Goal: Transaction & Acquisition: Purchase product/service

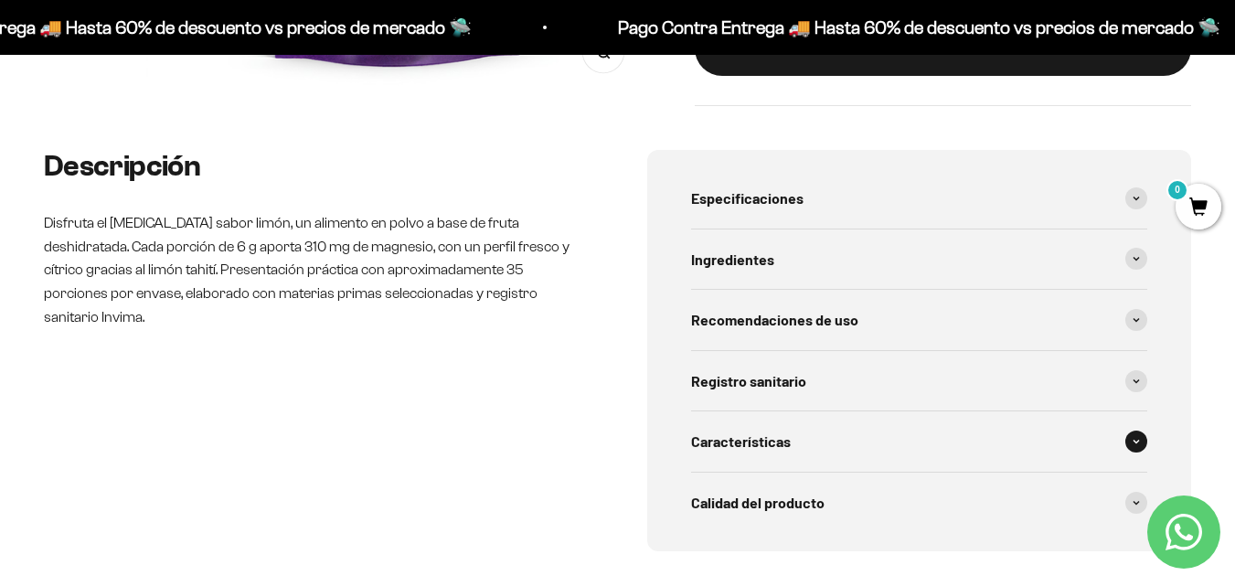
scroll to position [731, 0]
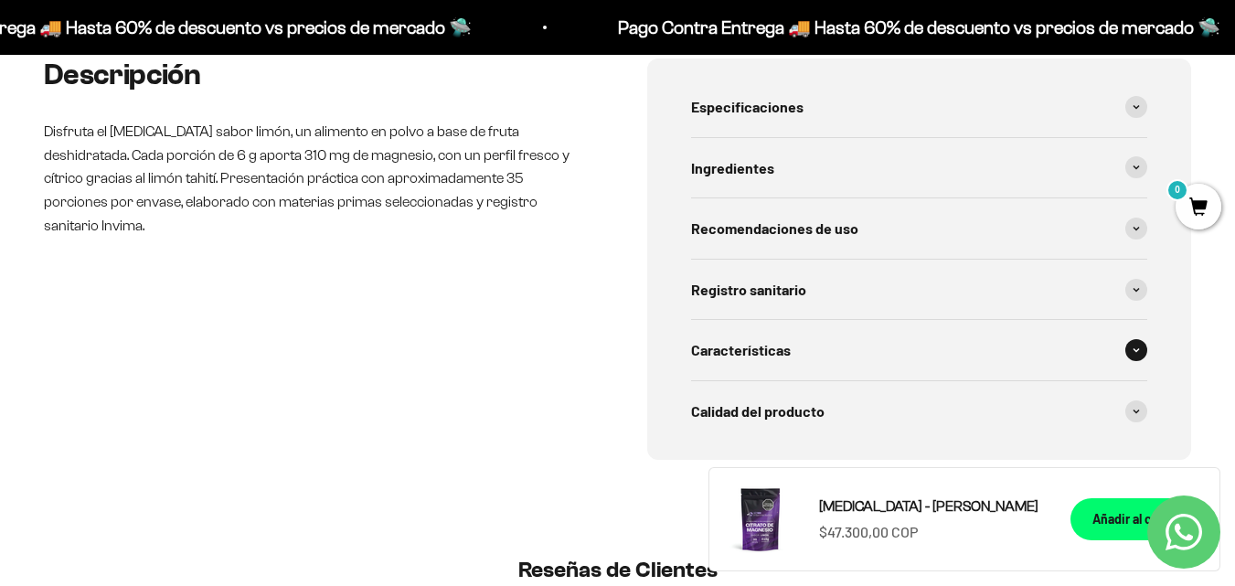
click at [1138, 351] on icon at bounding box center [1135, 349] width 7 height 5
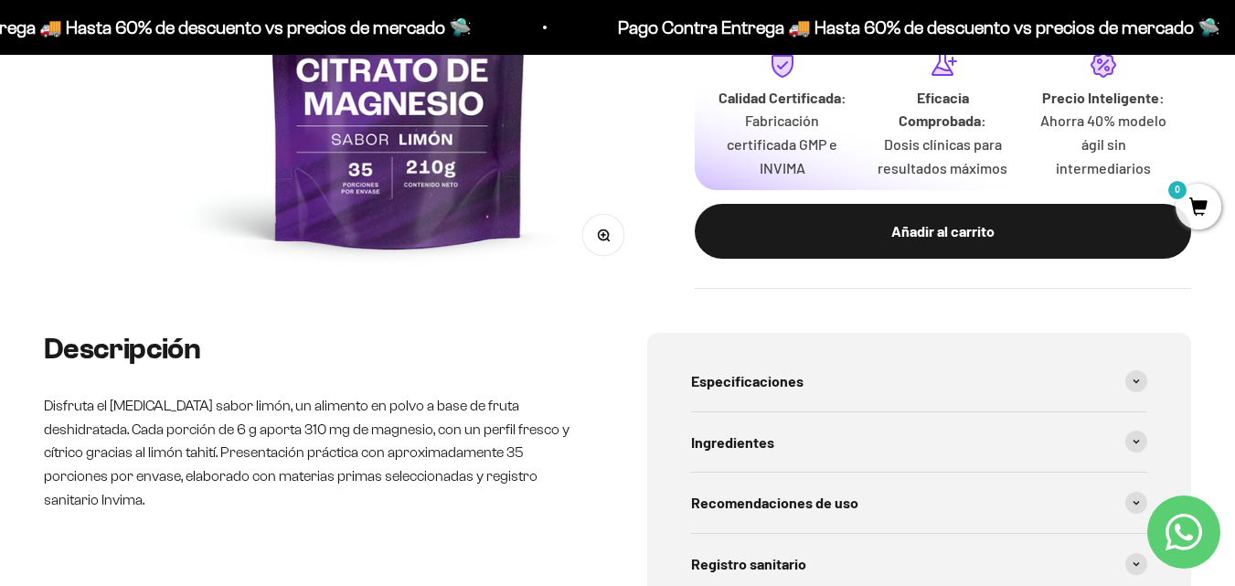
scroll to position [640, 0]
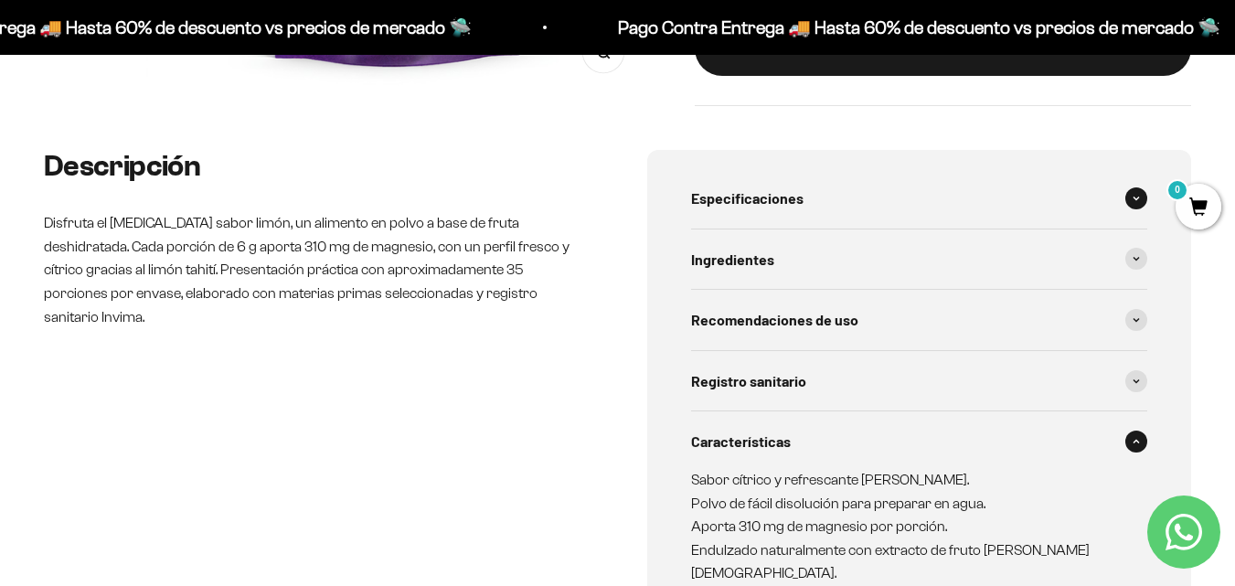
click at [1138, 200] on icon at bounding box center [1135, 198] width 7 height 5
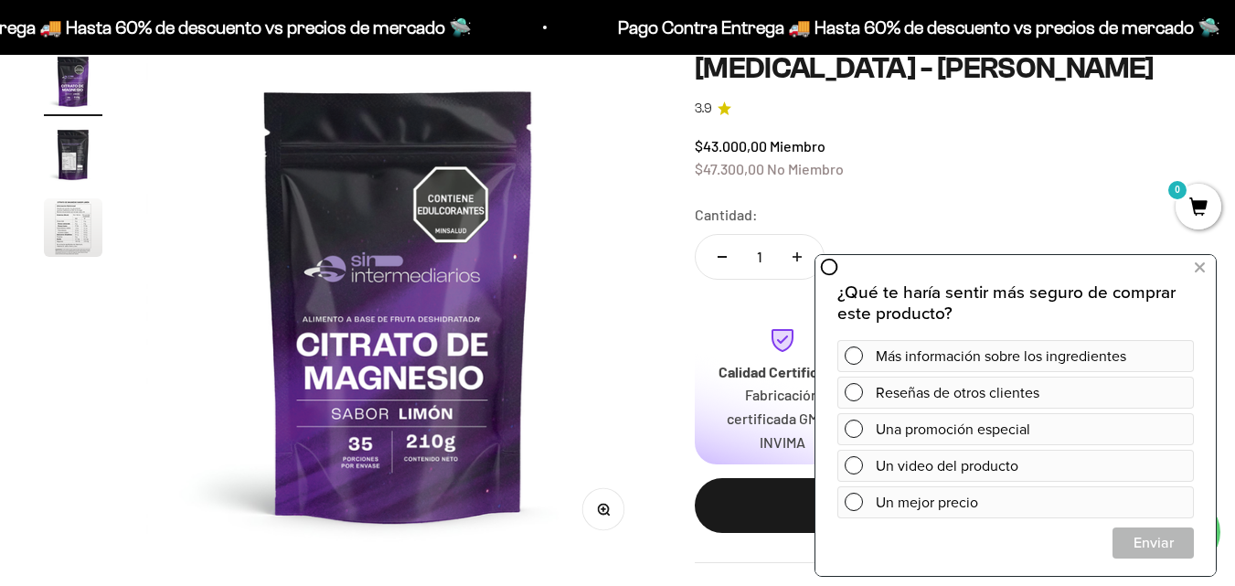
scroll to position [0, 0]
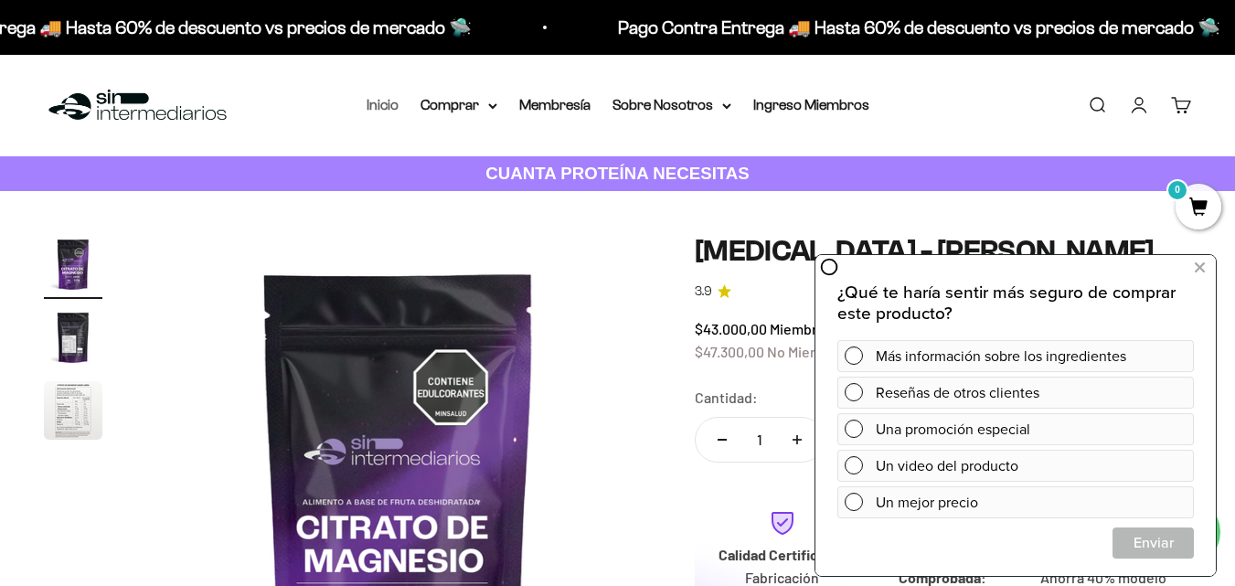
click at [376, 106] on link "Inicio" at bounding box center [383, 105] width 32 height 16
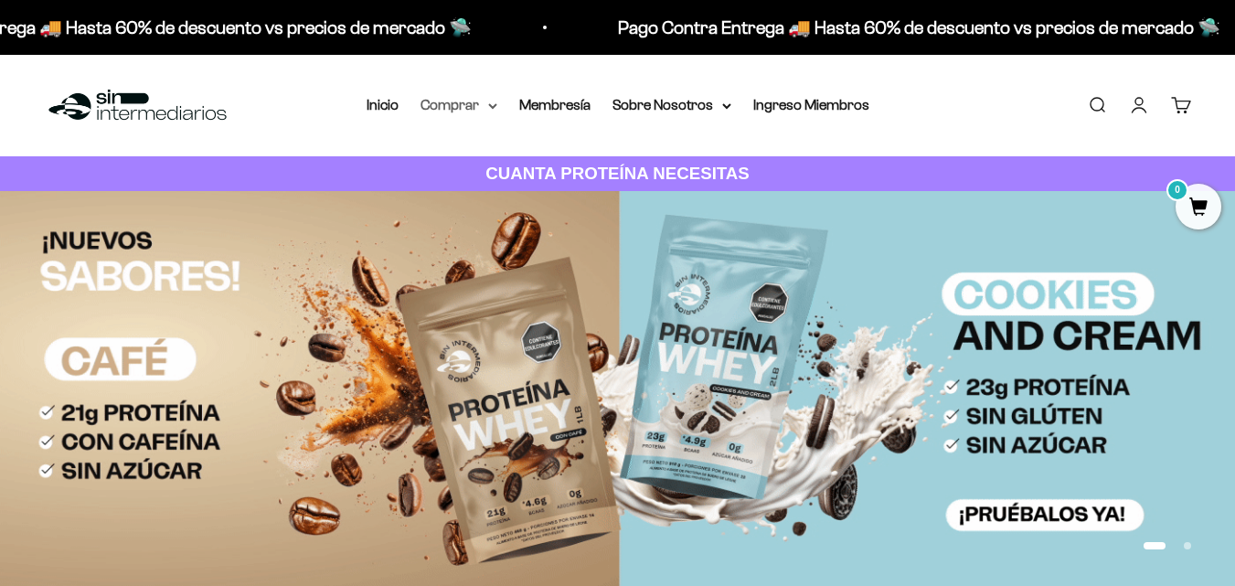
click at [484, 104] on summary "Comprar" at bounding box center [458, 105] width 77 height 24
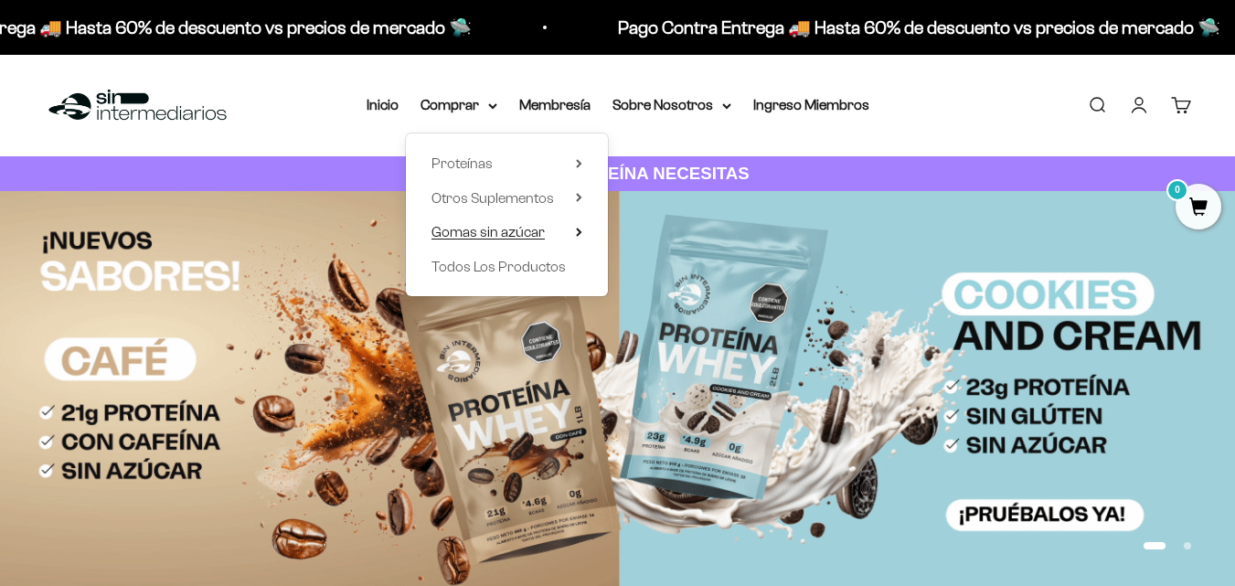
click at [576, 227] on summary "Gomas sin azúcar" at bounding box center [506, 232] width 151 height 24
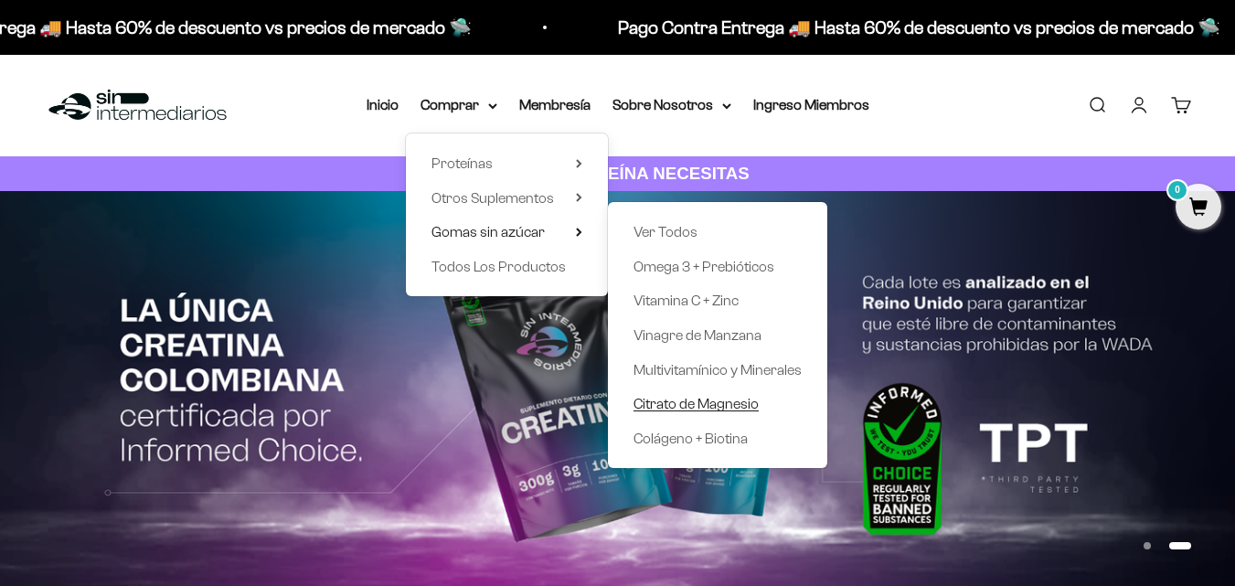
click at [718, 401] on span "Citrato de Magnesio" at bounding box center [695, 404] width 125 height 16
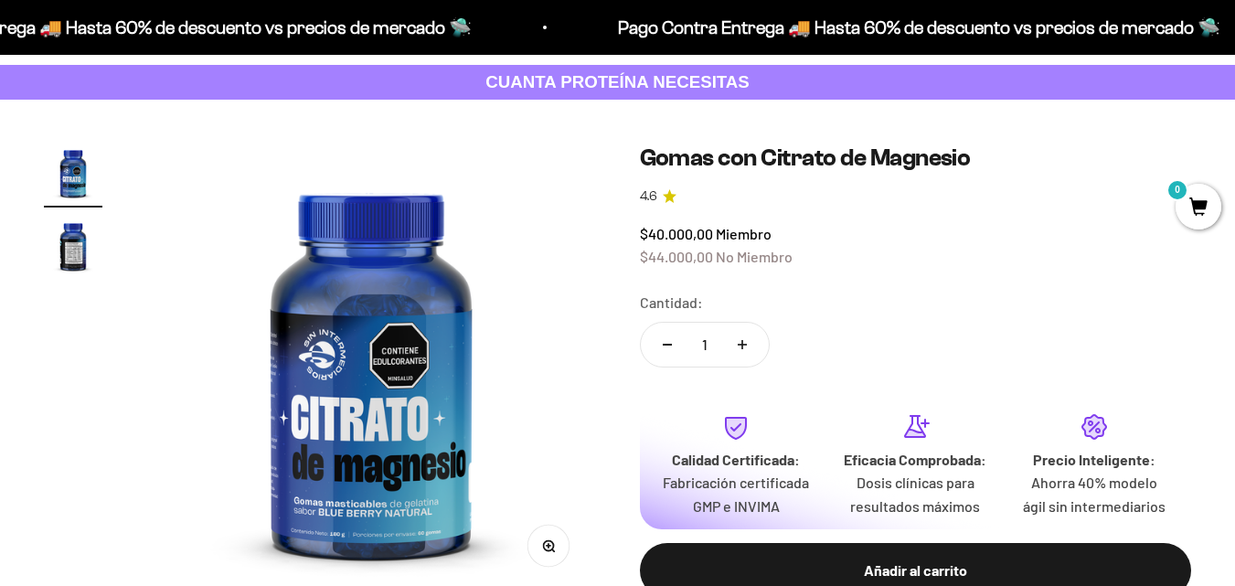
scroll to position [183, 0]
